Goal: Information Seeking & Learning: Learn about a topic

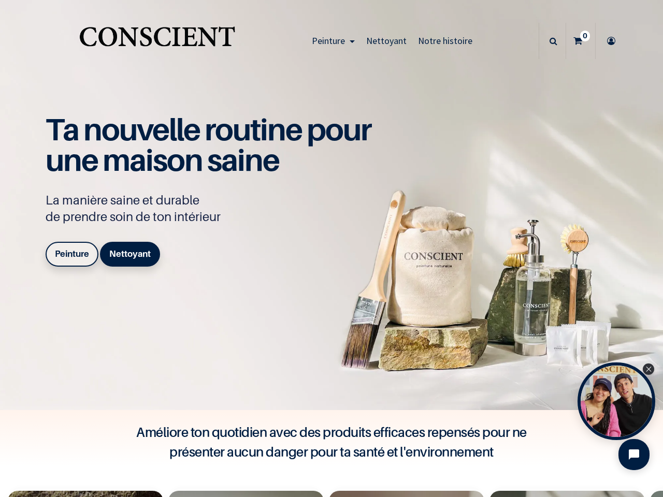
click at [332, 249] on div "Ta nouvelle routine pour une maison saine La manière saine et durable de prendr…" at bounding box center [214, 192] width 337 height 156
click at [331, 41] on span "Peinture" at bounding box center [328, 41] width 33 height 12
click at [550, 41] on icon at bounding box center [554, 41] width 8 height 36
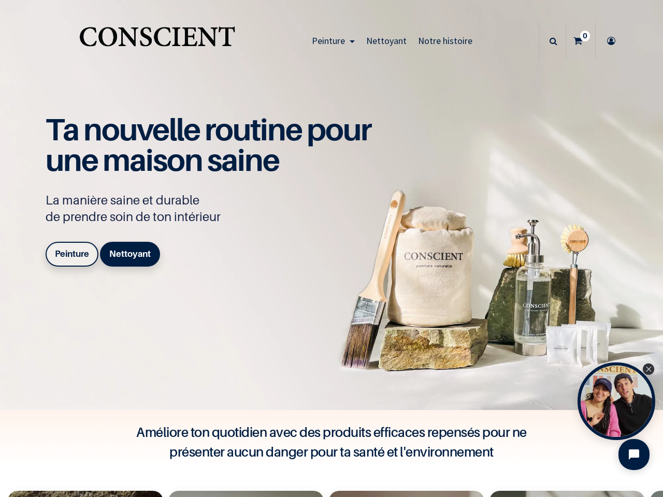
click at [616, 401] on div "Open Tolstoy widget" at bounding box center [617, 402] width 78 height 78
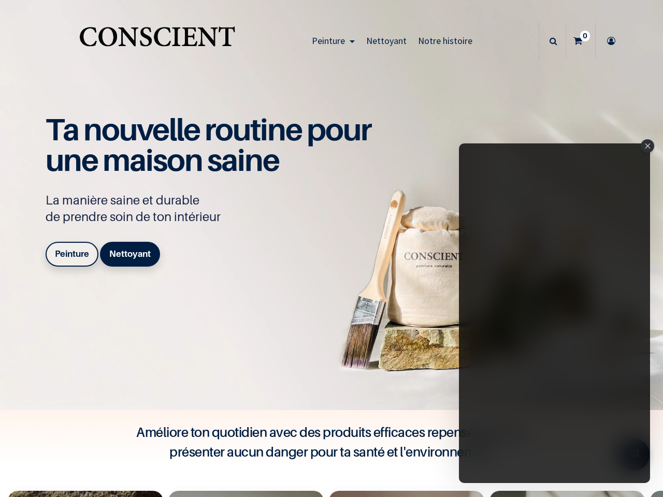
click at [616, 401] on iframe "Tolstoy Player : Tolstoy #3" at bounding box center [554, 314] width 191 height 340
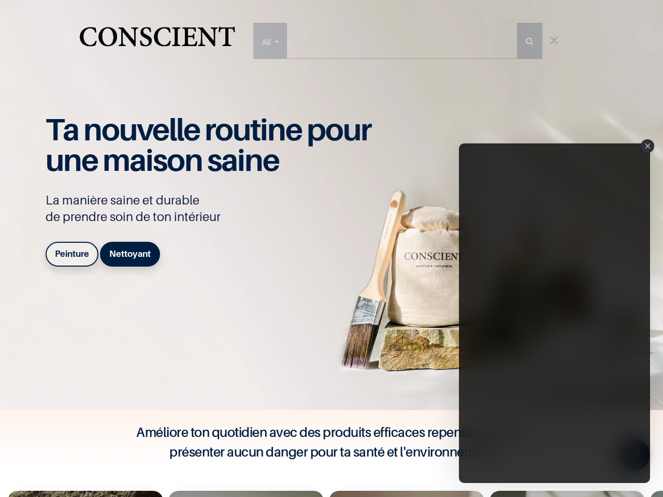
click at [649, 369] on iframe "Tolstoy Player : Tolstoy #3" at bounding box center [554, 314] width 191 height 340
click at [634, 455] on iframe "Tolstoy Player : Tolstoy #3" at bounding box center [554, 314] width 191 height 340
